Goal: Task Accomplishment & Management: Manage account settings

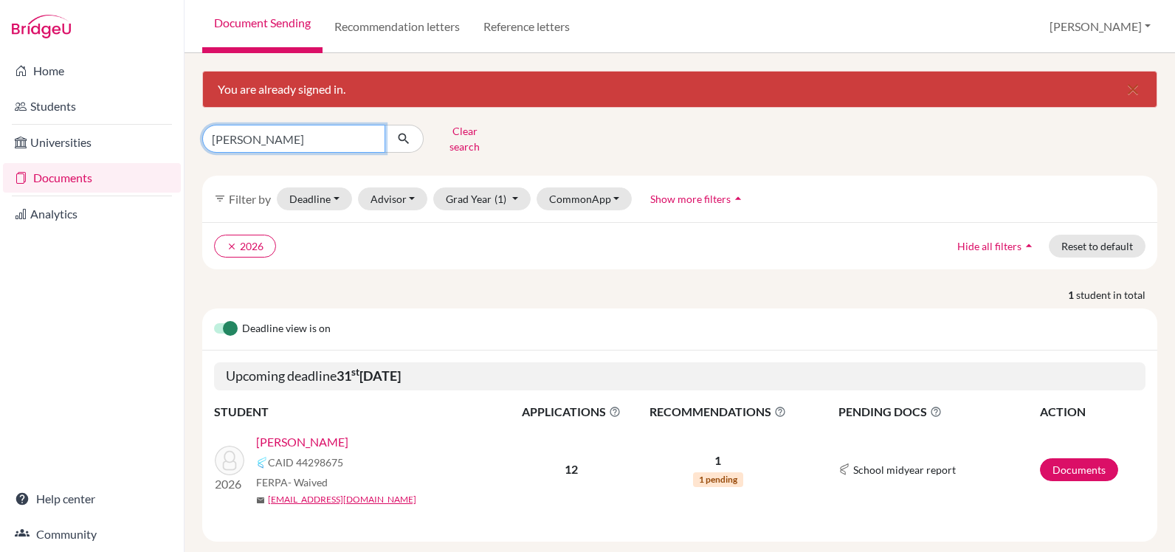
drag, startPoint x: 252, startPoint y: 135, endPoint x: 188, endPoint y: 133, distance: 63.5
click at [188, 133] on div "You are already signed in. close tavel Clear search filter_list Filter by Deadl…" at bounding box center [679, 302] width 990 height 499
type input "zelaya"
click at [401, 131] on icon "submit" at bounding box center [403, 138] width 15 height 15
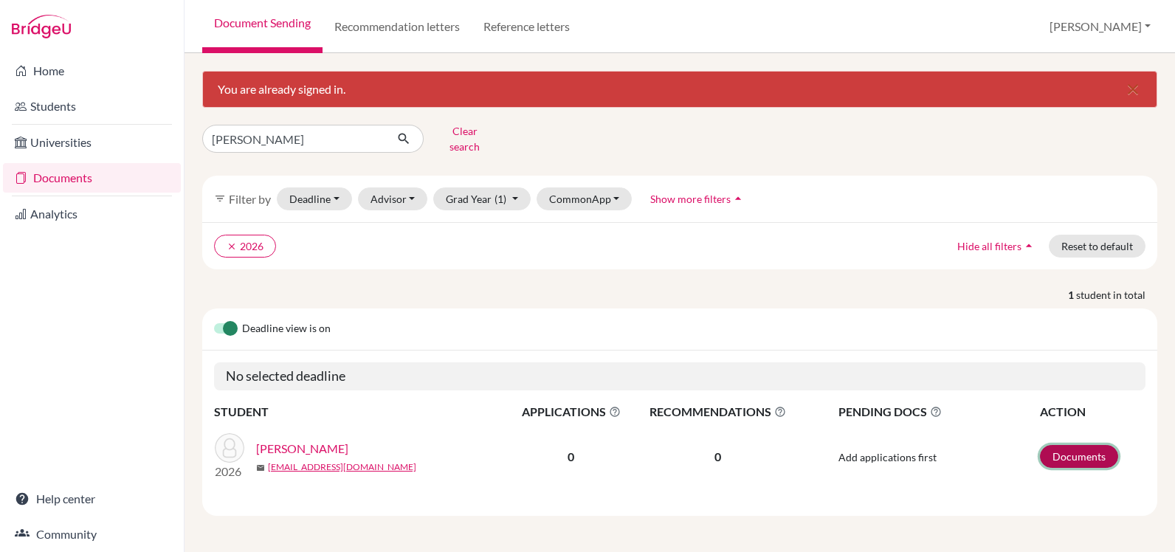
click at [1070, 450] on link "Documents" at bounding box center [1079, 456] width 78 height 23
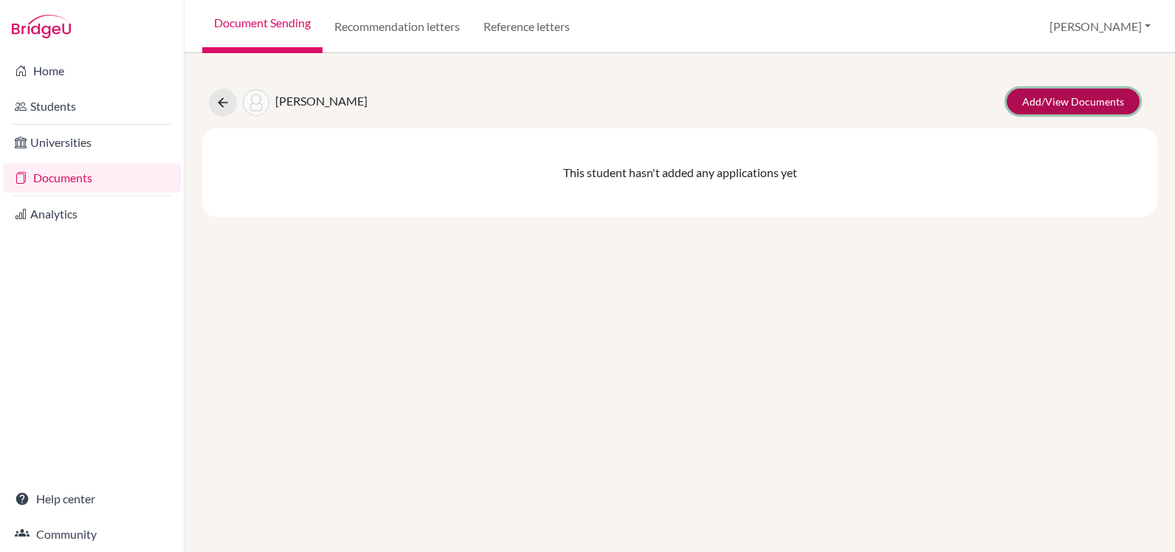
click at [1061, 100] on link "Add/View Documents" at bounding box center [1073, 102] width 133 height 26
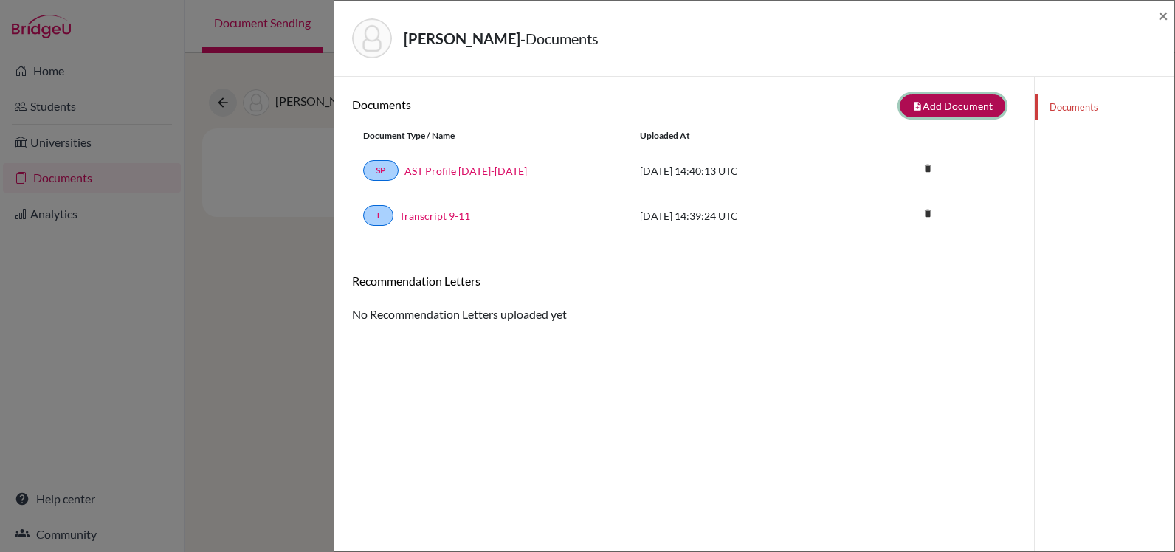
click at [927, 105] on button "note_add Add Document" at bounding box center [953, 105] width 106 height 23
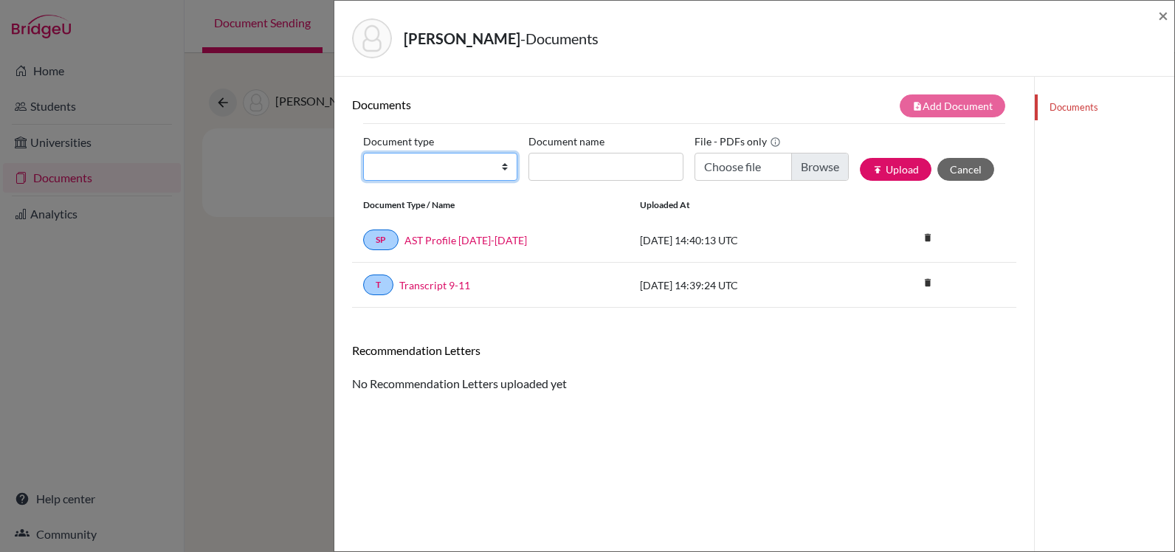
click at [415, 170] on select "Change explanation for Common App reports Counselor recommendation Internationa…" at bounding box center [440, 167] width 154 height 28
select select "4"
click at [363, 153] on select "Change explanation for Common App reports Counselor recommendation Internationa…" at bounding box center [440, 167] width 154 height 28
click at [550, 169] on input "Document name" at bounding box center [605, 167] width 154 height 28
type input "[PERSON_NAME] letter"
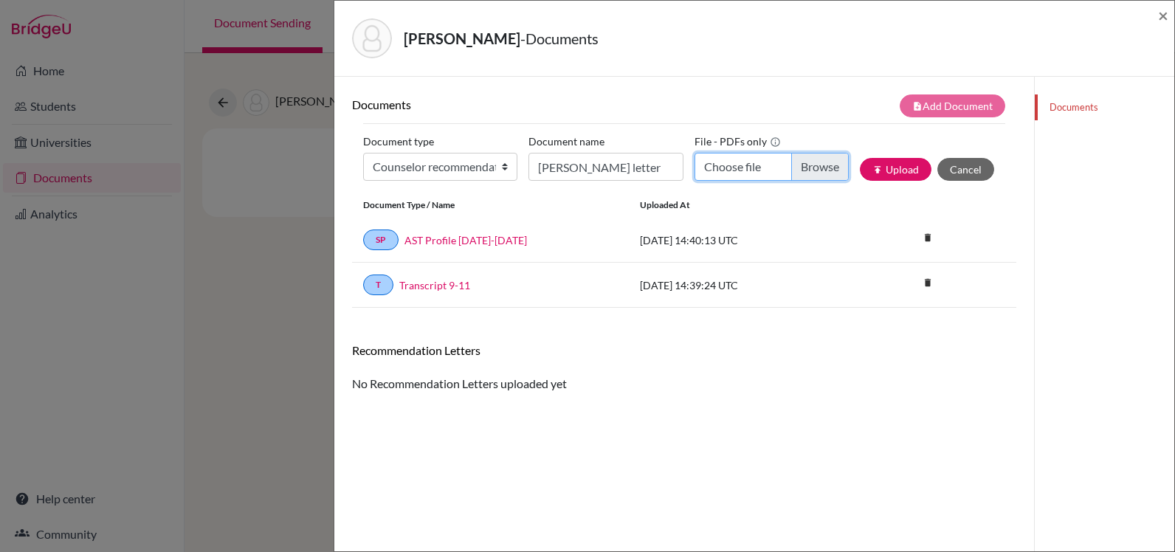
click at [807, 168] on input "Choose file" at bounding box center [771, 167] width 154 height 28
type input "C:\fakepath\[PERSON_NAME] RECOMMENDATION.pdf"
click at [883, 170] on button "publish Upload" at bounding box center [896, 169] width 72 height 23
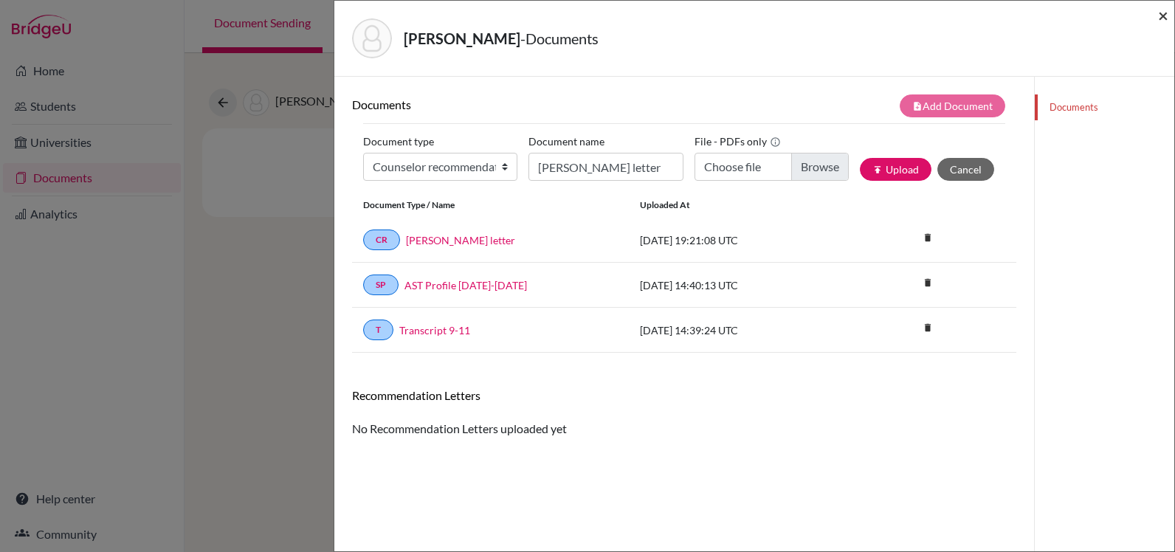
click at [1164, 13] on span "×" at bounding box center [1163, 14] width 10 height 21
